Goal: Obtain resource: Obtain resource

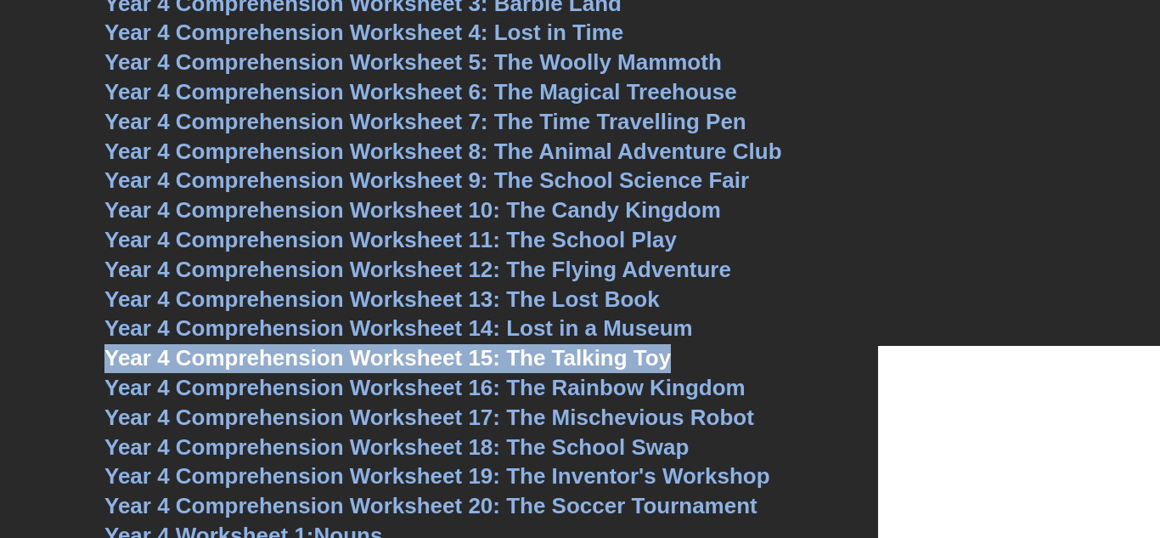
click at [495, 303] on span "Year 4 Comprehension Worksheet 13: The Lost Book" at bounding box center [382, 298] width 556 height 25
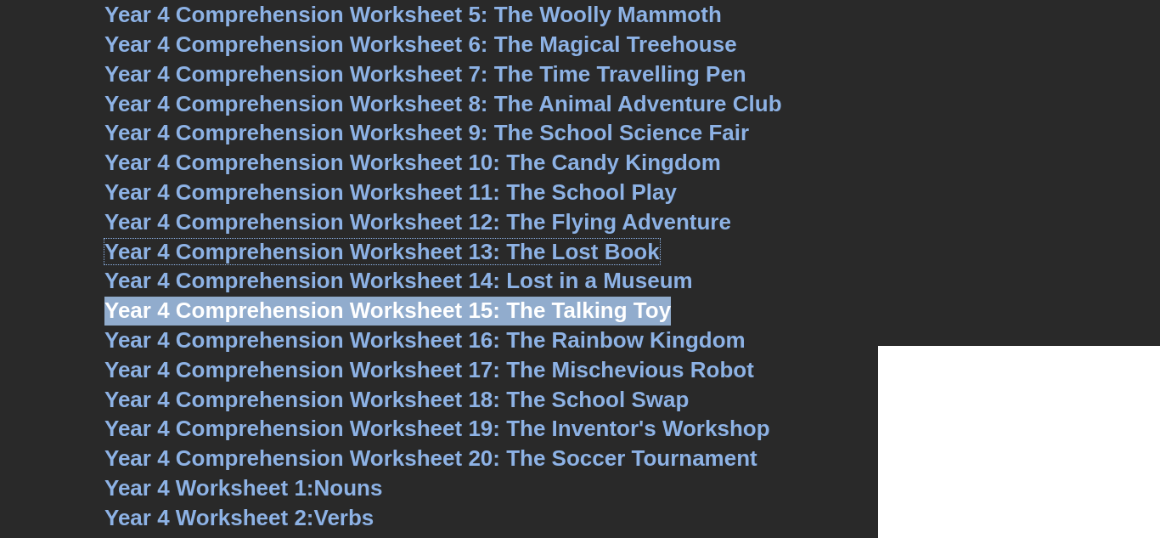
scroll to position [6198, 0]
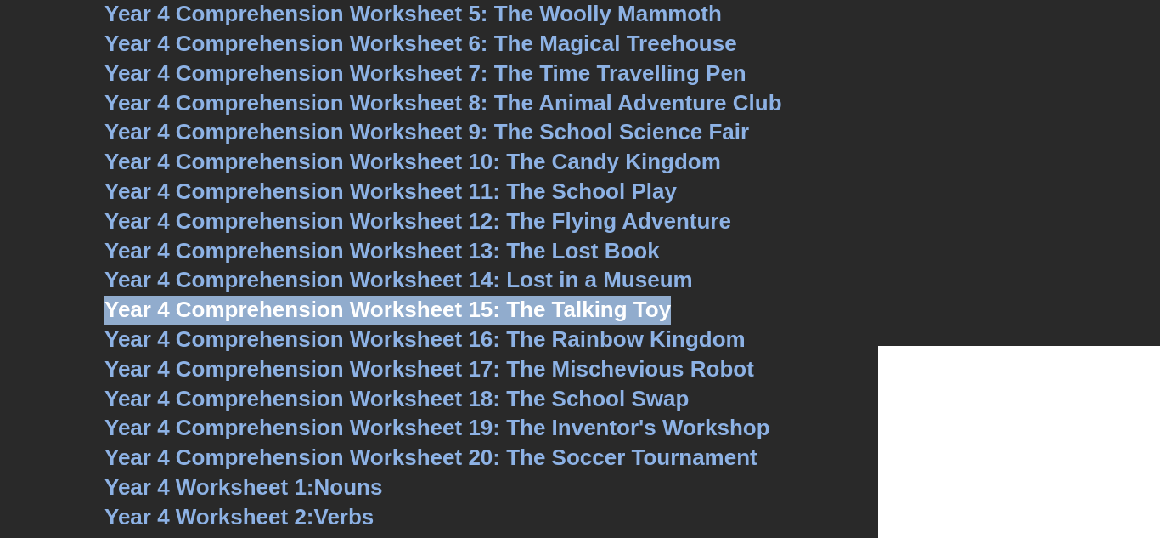
click at [489, 289] on span "Year 4 Comprehension Worksheet 14: Lost in a Museum" at bounding box center [398, 279] width 589 height 25
click at [525, 187] on span "Year 4 Comprehension Worksheet 11: The School Play" at bounding box center [390, 190] width 573 height 25
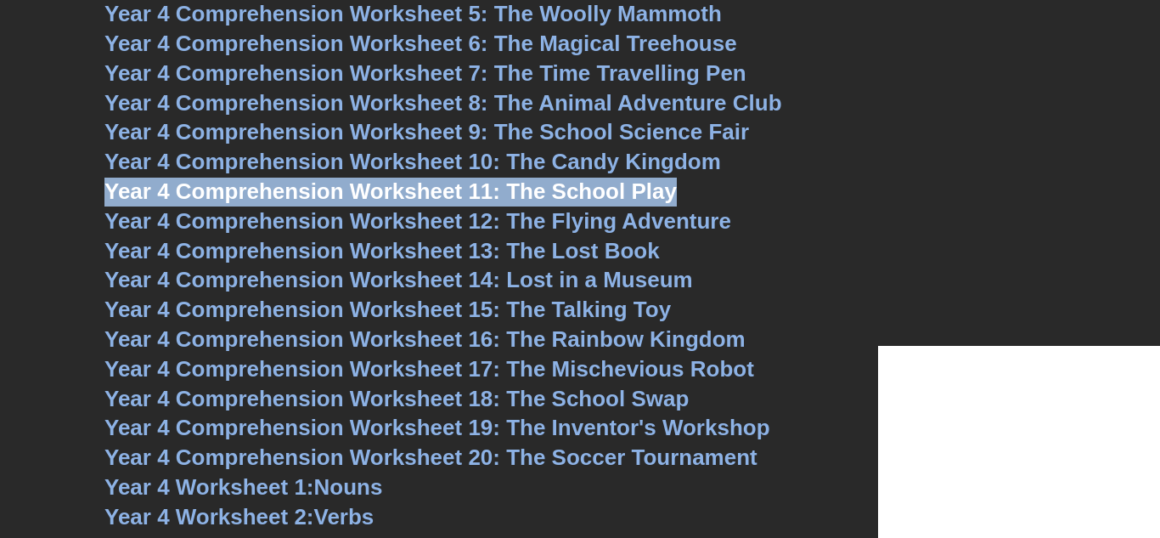
click at [465, 223] on span "Year 4 Comprehension Worksheet 12: The Flying Adventure" at bounding box center [417, 220] width 627 height 25
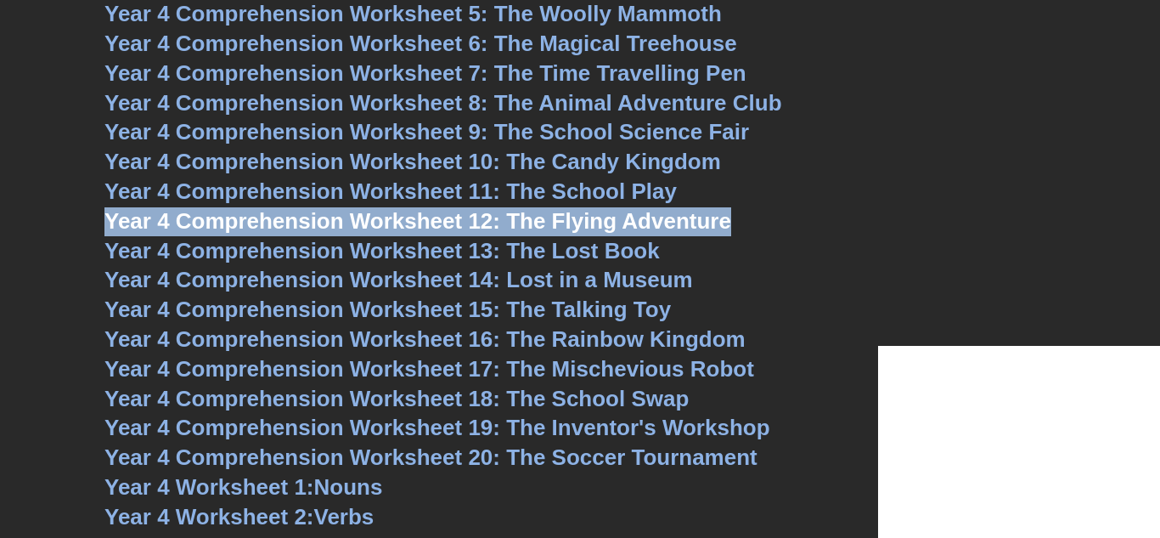
click at [494, 245] on span "Year 4 Comprehension Worksheet 13: The Lost Book" at bounding box center [382, 250] width 556 height 25
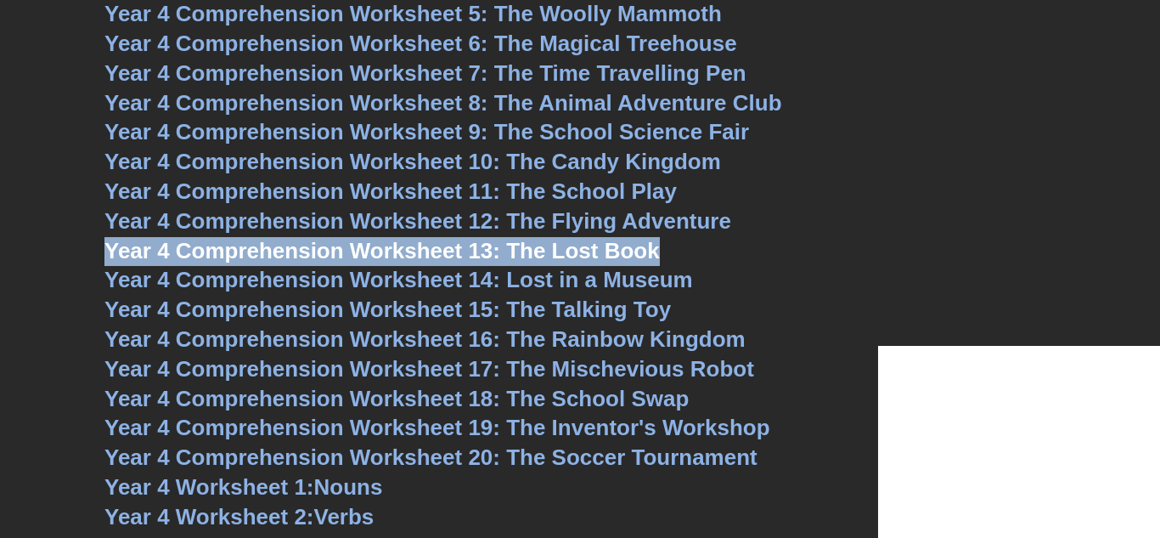
click at [464, 279] on span "Year 4 Comprehension Worksheet 14: Lost in a Museum" at bounding box center [398, 279] width 589 height 25
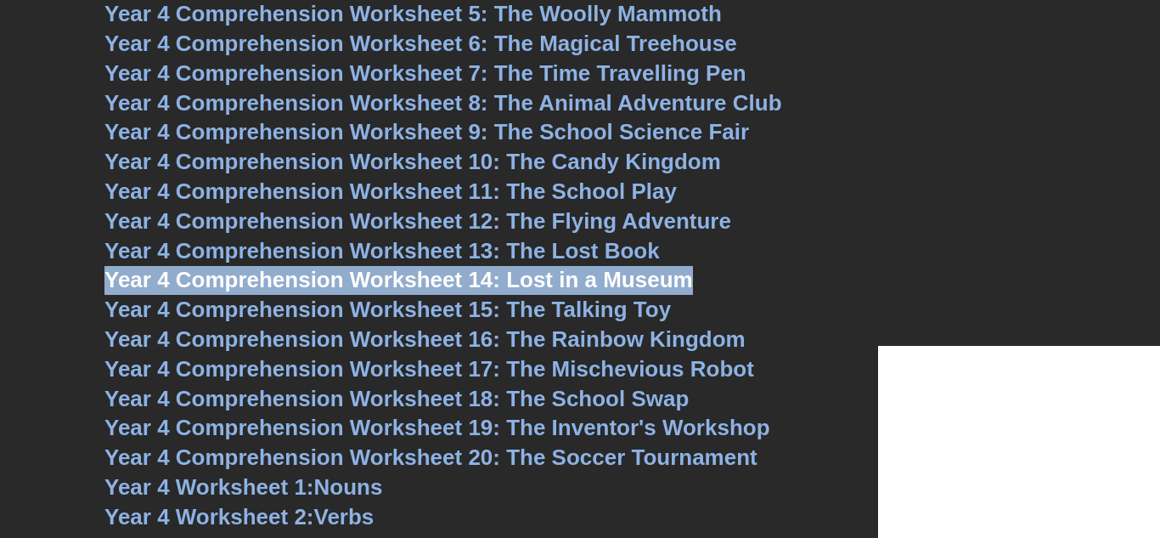
click at [466, 189] on span "Year 4 Comprehension Worksheet 11: The School Play" at bounding box center [390, 190] width 573 height 25
click at [481, 212] on span "Year 4 Comprehension Worksheet 12: The Flying Adventure" at bounding box center [417, 220] width 627 height 25
click at [495, 251] on span "Year 4 Comprehension Worksheet 13: The Lost Book" at bounding box center [382, 250] width 556 height 25
click at [528, 285] on span "Year 4 Comprehension Worksheet 14: Lost in a Museum" at bounding box center [398, 279] width 589 height 25
